Goal: Go to known website: Go to known website

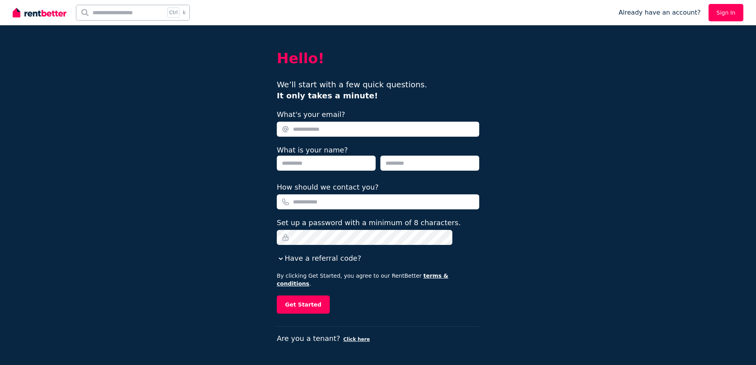
click at [46, 7] on img at bounding box center [40, 13] width 54 height 12
click at [102, 12] on input "text" at bounding box center [120, 12] width 89 height 15
